Goal: Task Accomplishment & Management: Complete application form

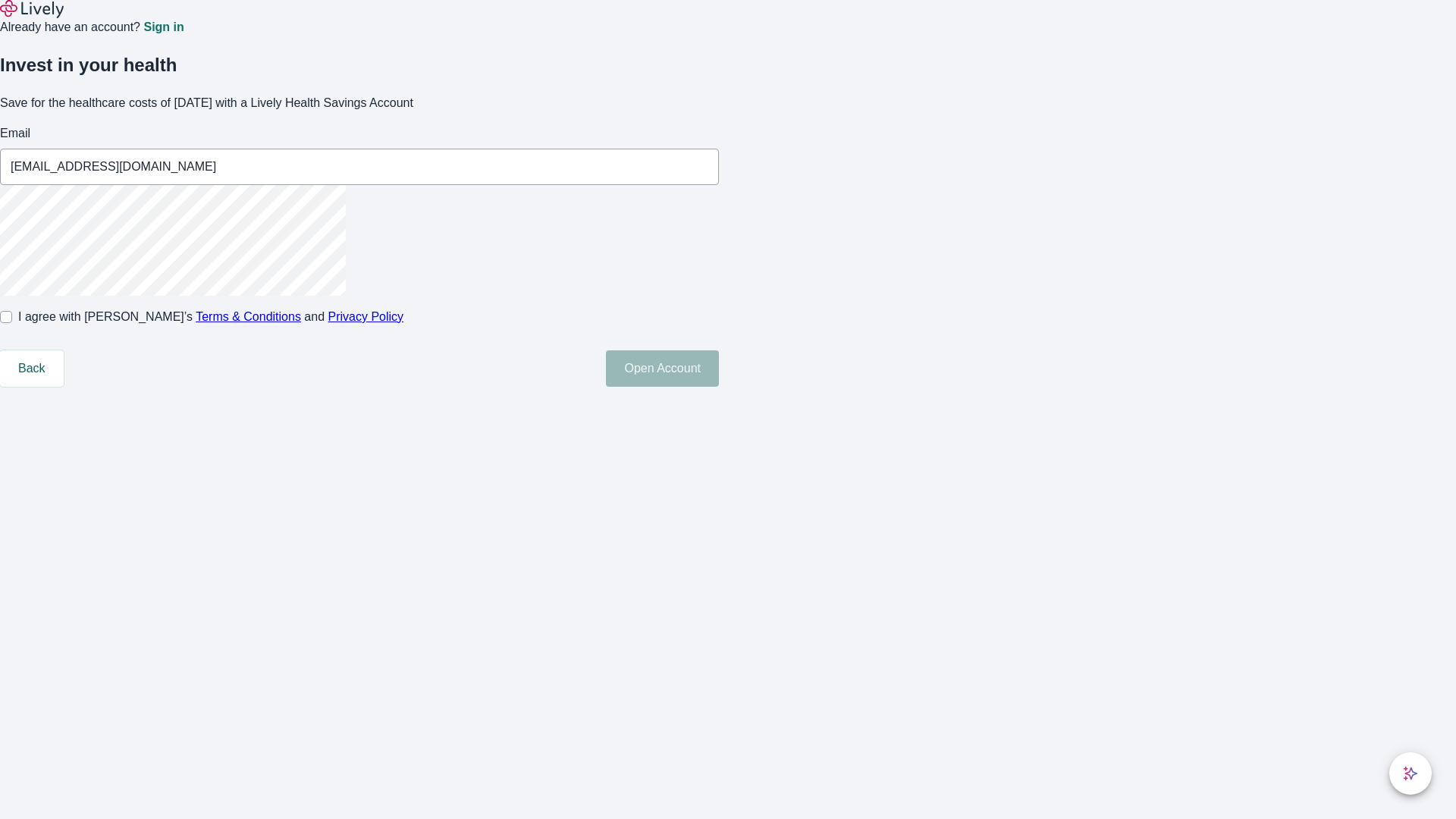
click at [13, 323] on input "I agree with Lively’s Terms & Conditions and Privacy Policy" at bounding box center [6, 317] width 13 height 13
checkbox input "true"
click at [719, 386] on button "Open Account" at bounding box center [662, 369] width 113 height 37
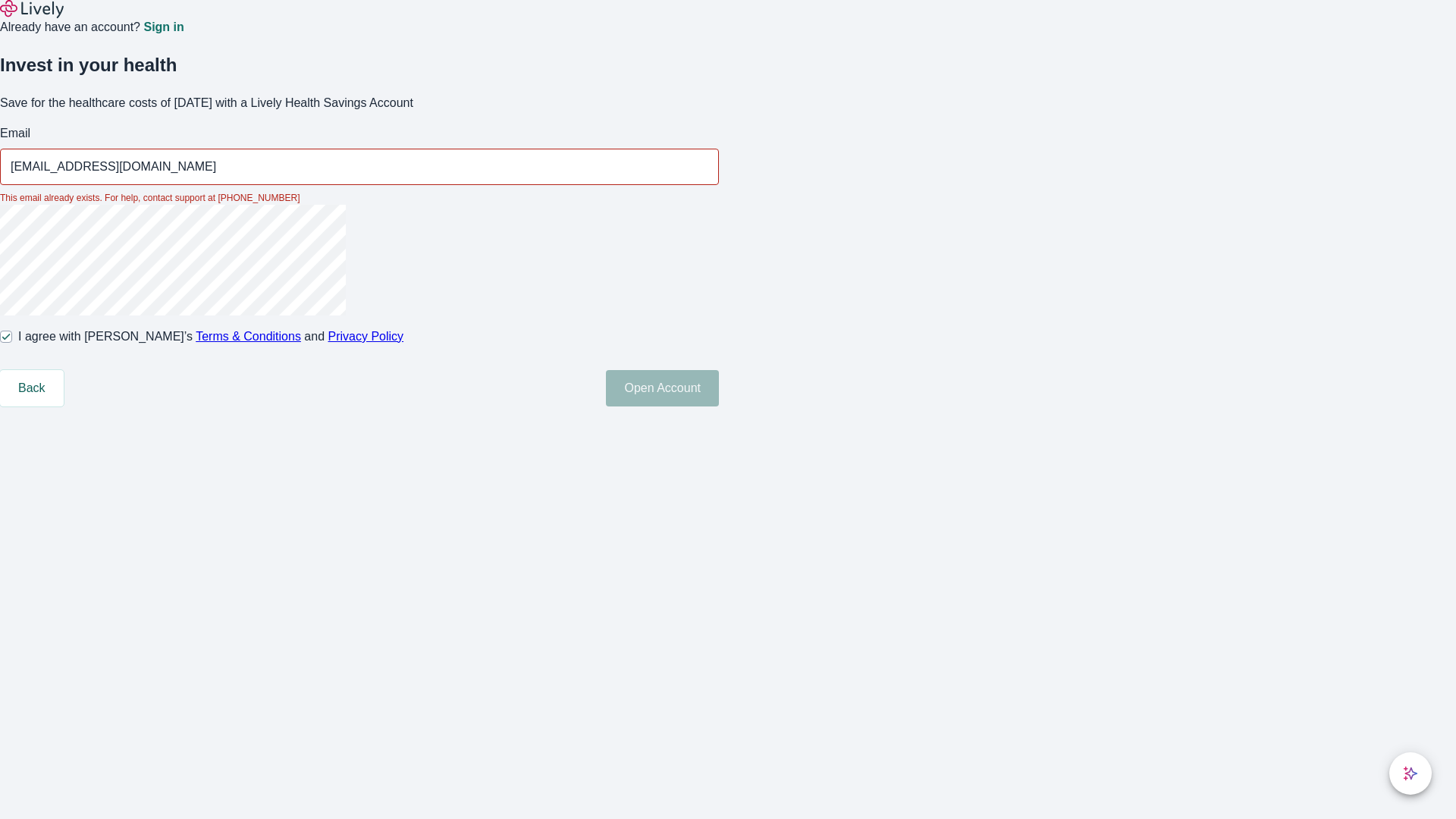
type input "[EMAIL_ADDRESS][DOMAIN_NAME]"
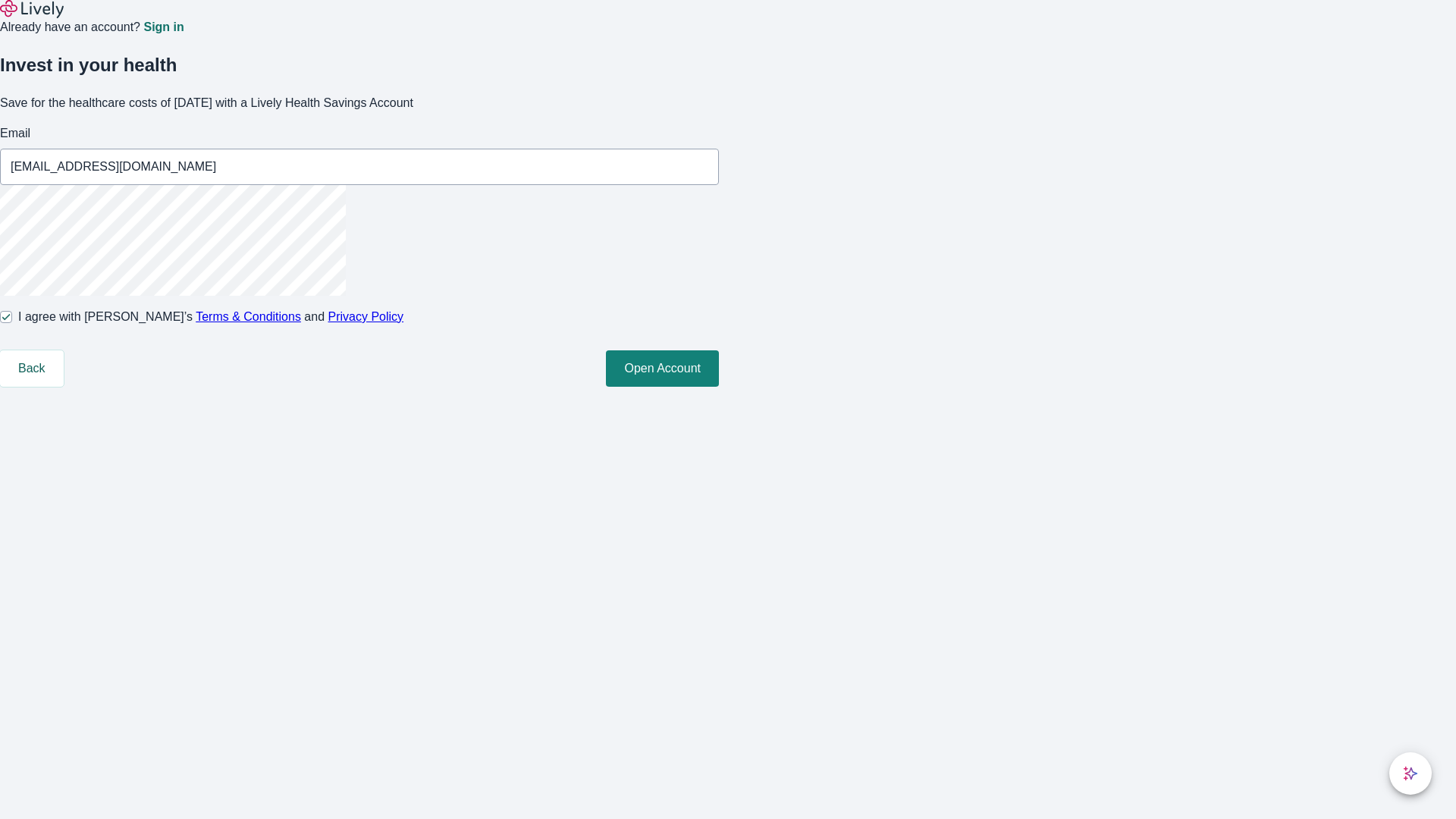
click at [13, 323] on input "I agree with Lively’s Terms & Conditions and Privacy Policy" at bounding box center [6, 317] width 13 height 13
checkbox input "false"
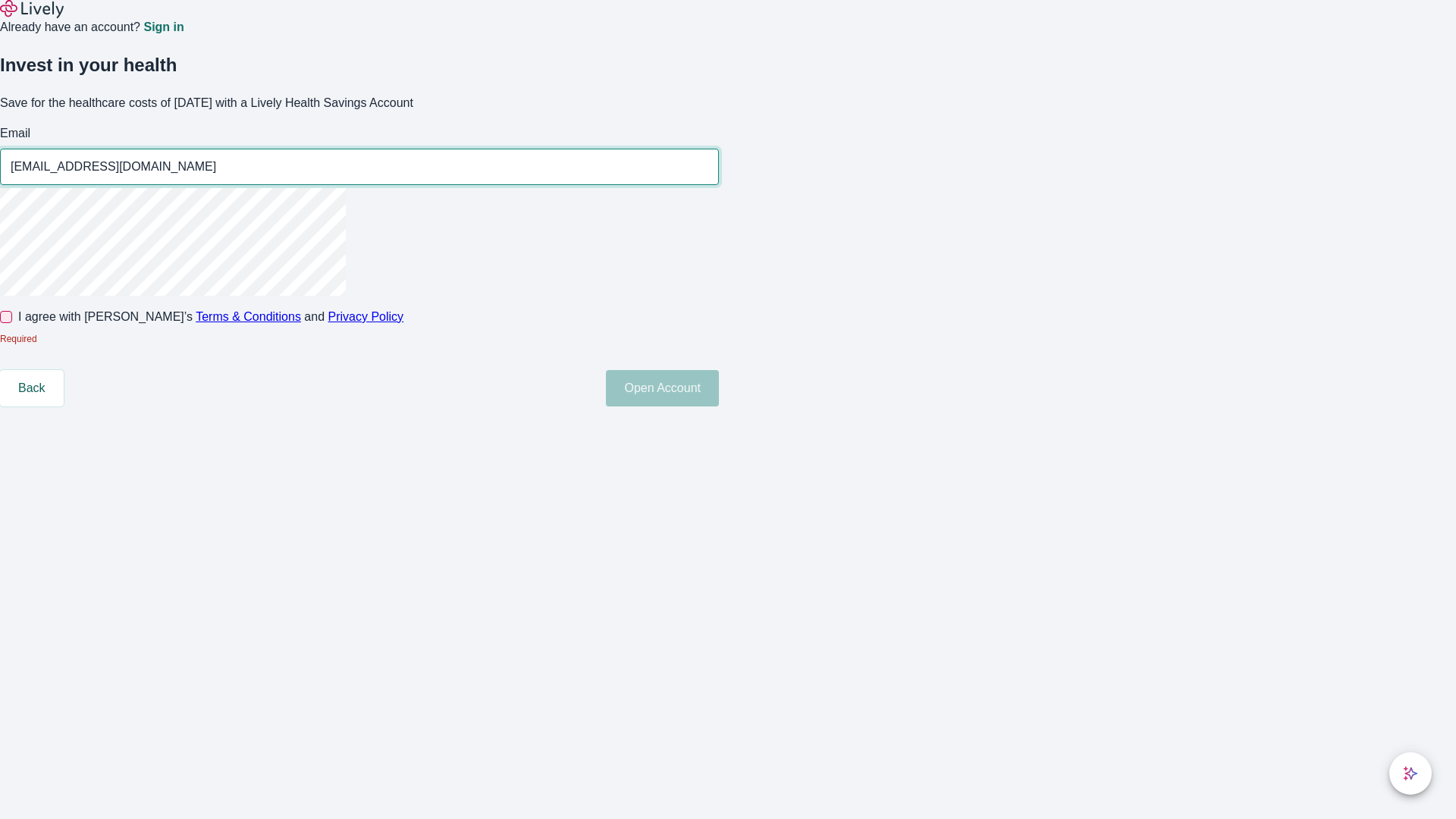
type input "[EMAIL_ADDRESS][DOMAIN_NAME]"
click at [13, 323] on input "I agree with Lively’s Terms & Conditions and Privacy Policy" at bounding box center [6, 317] width 13 height 13
checkbox input "true"
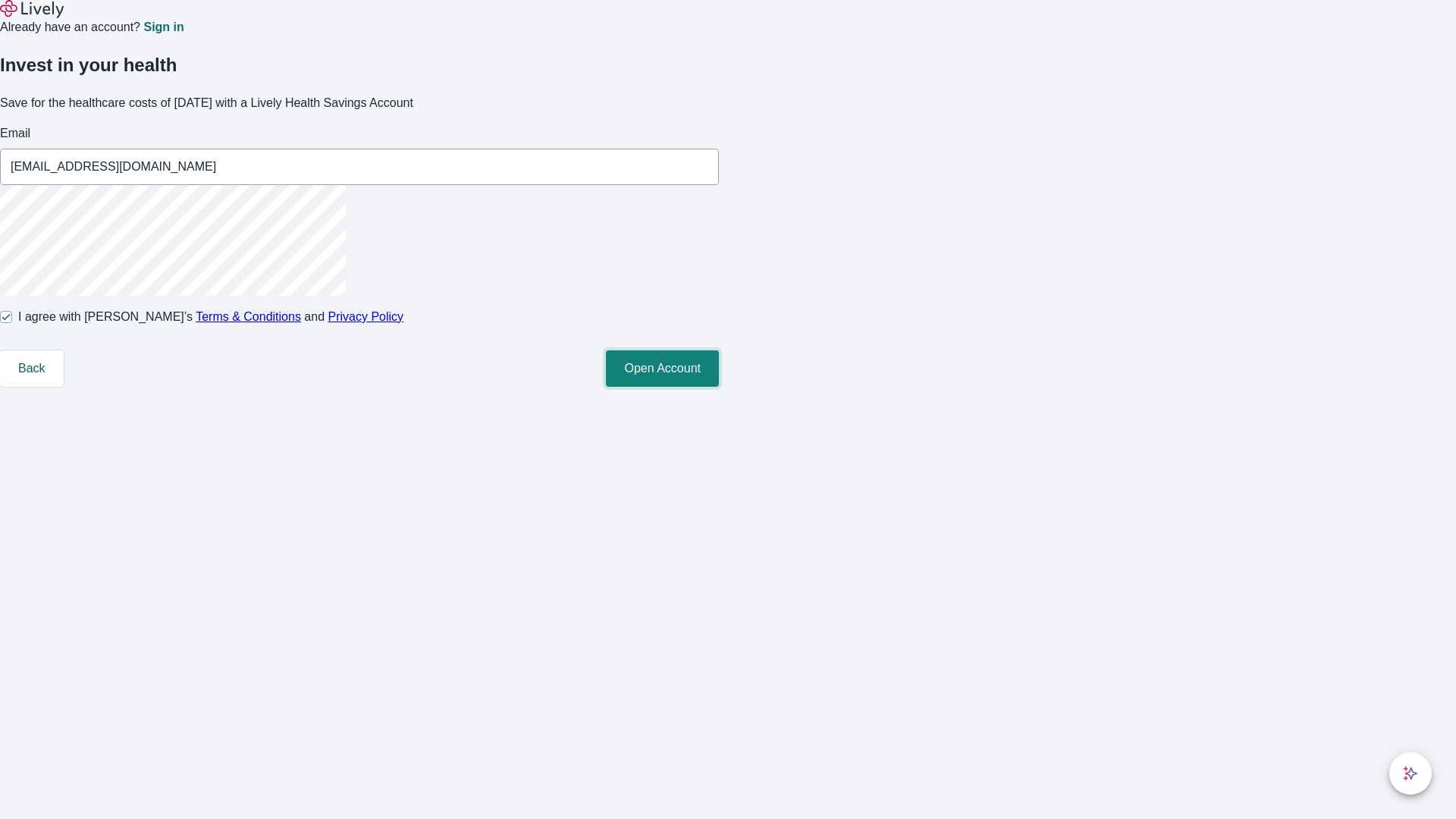
click at [719, 386] on button "Open Account" at bounding box center [662, 369] width 113 height 37
